Goal: Complete application form

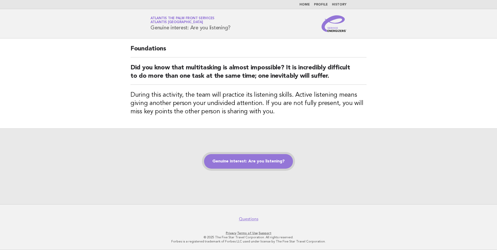
click at [257, 164] on link "Genuine interest: Are you listening?" at bounding box center [248, 161] width 89 height 15
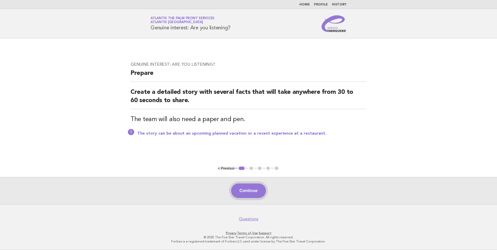
click at [247, 191] on button "Continue" at bounding box center [248, 191] width 35 height 15
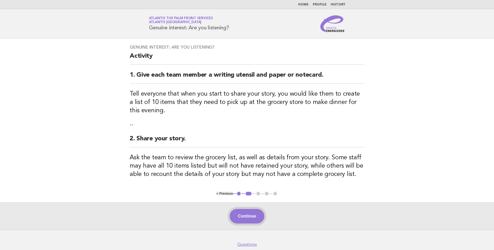
click at [244, 213] on button "Continue" at bounding box center [246, 216] width 35 height 15
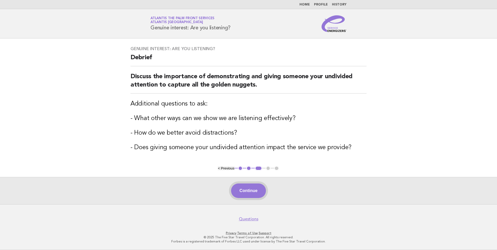
click at [252, 189] on button "Continue" at bounding box center [248, 191] width 35 height 15
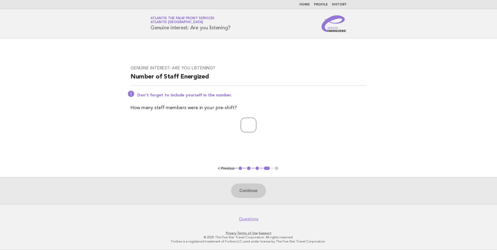
click at [245, 128] on input "number" at bounding box center [249, 125] width 16 height 15
type input "*"
drag, startPoint x: 260, startPoint y: 189, endPoint x: 264, endPoint y: 189, distance: 4.2
click at [260, 189] on button "Continue" at bounding box center [248, 191] width 35 height 15
